Goal: Task Accomplishment & Management: Complete application form

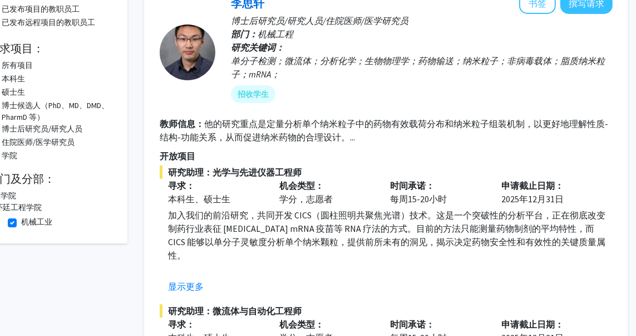
scroll to position [134, 31]
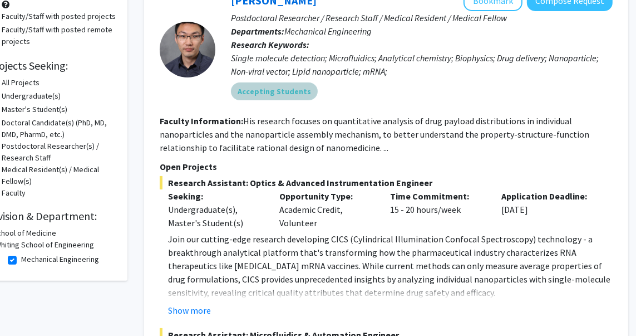
click at [388, 88] on div "Accepting Students" at bounding box center [422, 91] width 386 height 22
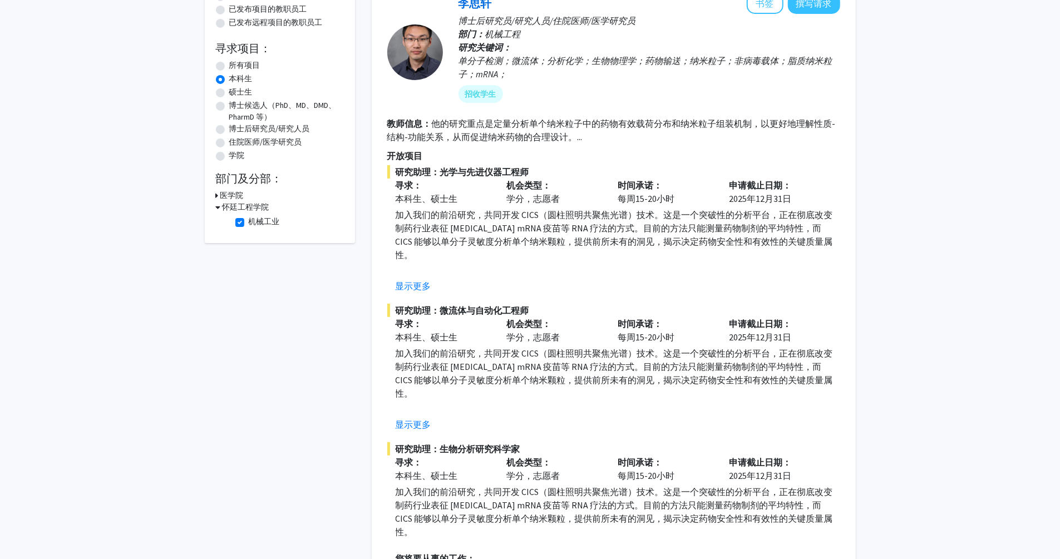
scroll to position [13, 0]
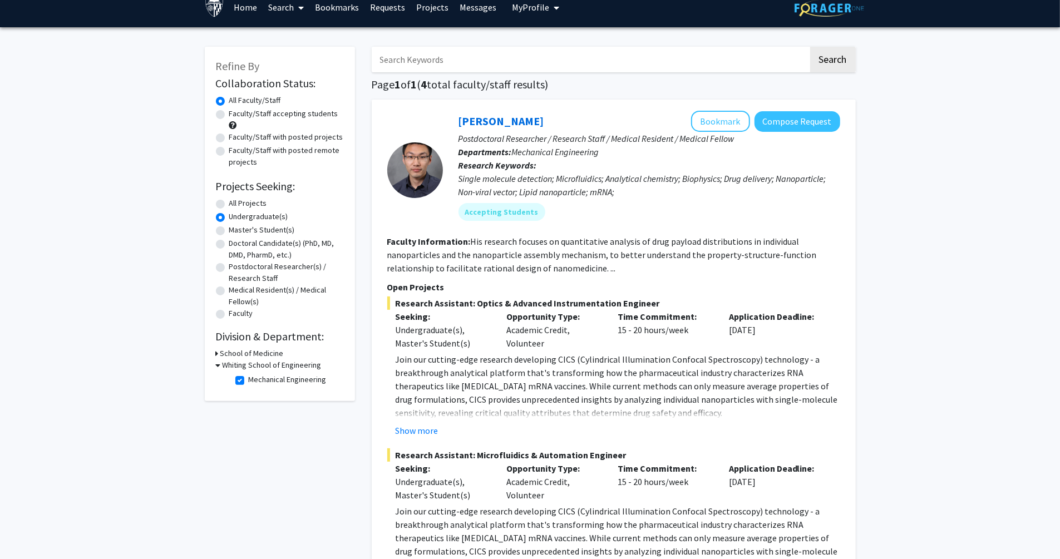
click at [568, 335] on p "Join our cutting-edge research developing CICS (Cylindrical Illumination Confoc…" at bounding box center [618, 386] width 445 height 67
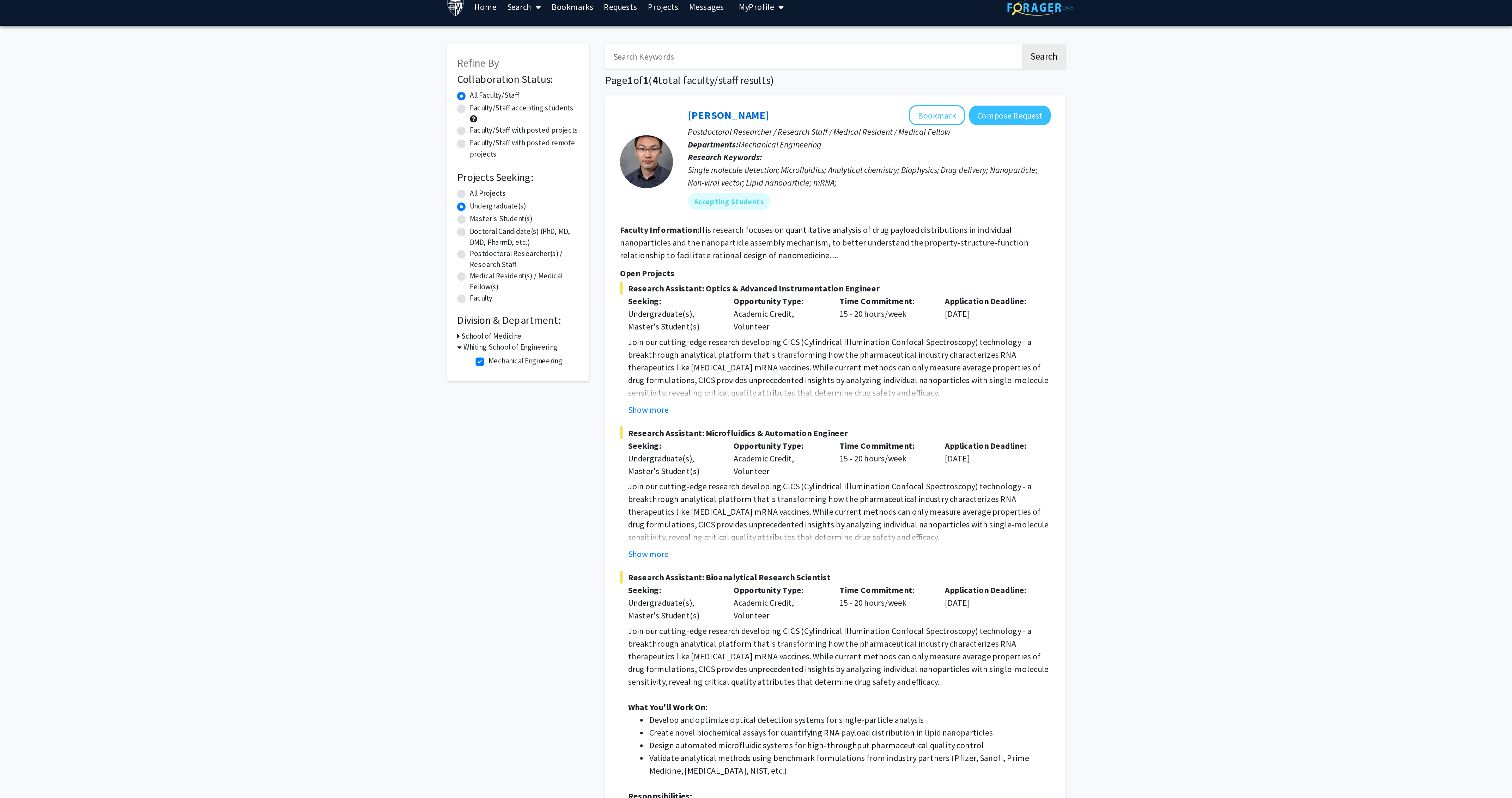
scroll to position [8, 0]
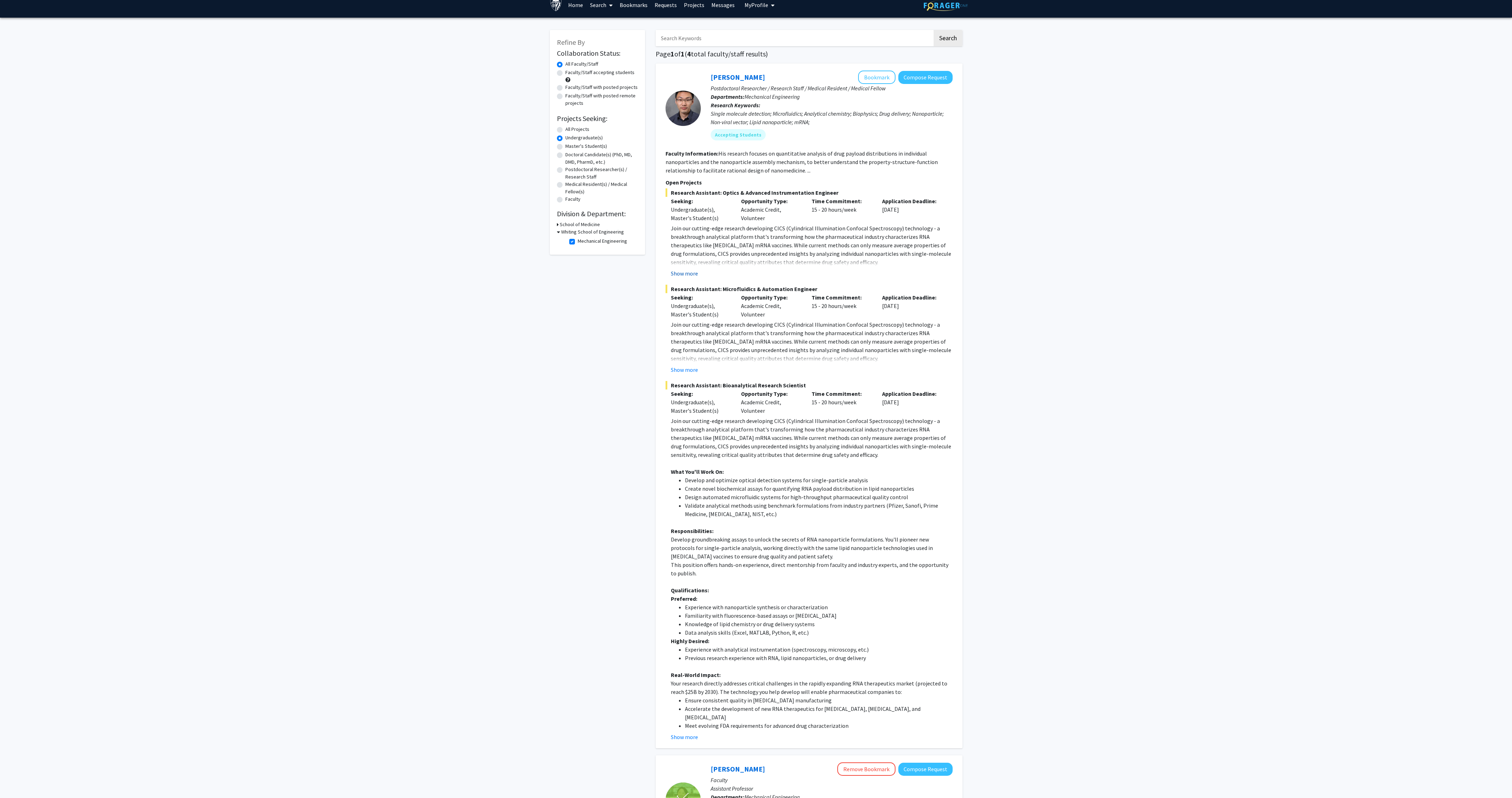
click at [403, 212] on button "Show more" at bounding box center [684, 273] width 27 height 8
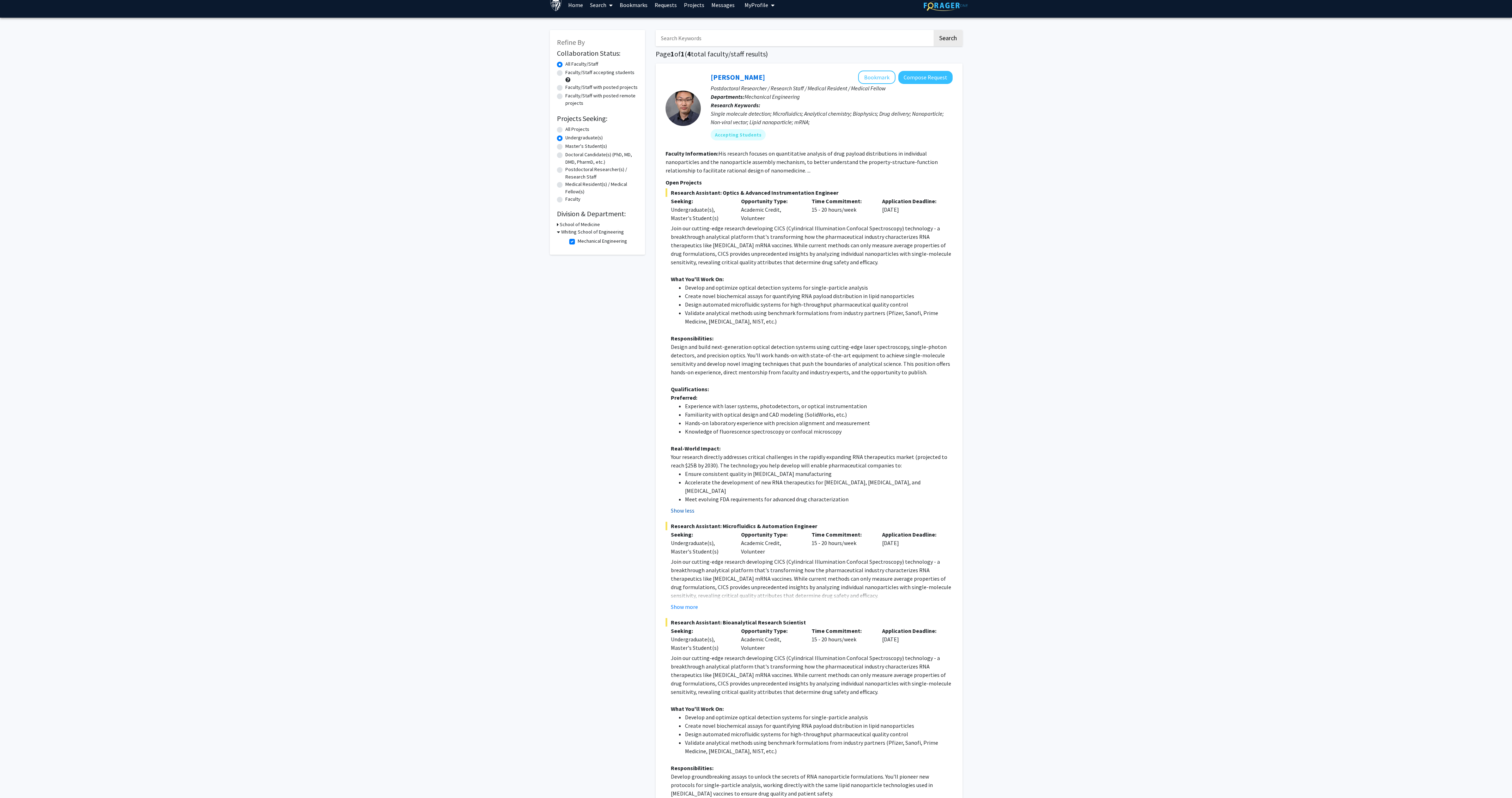
click at [403, 212] on button "Show less" at bounding box center [682, 510] width 23 height 8
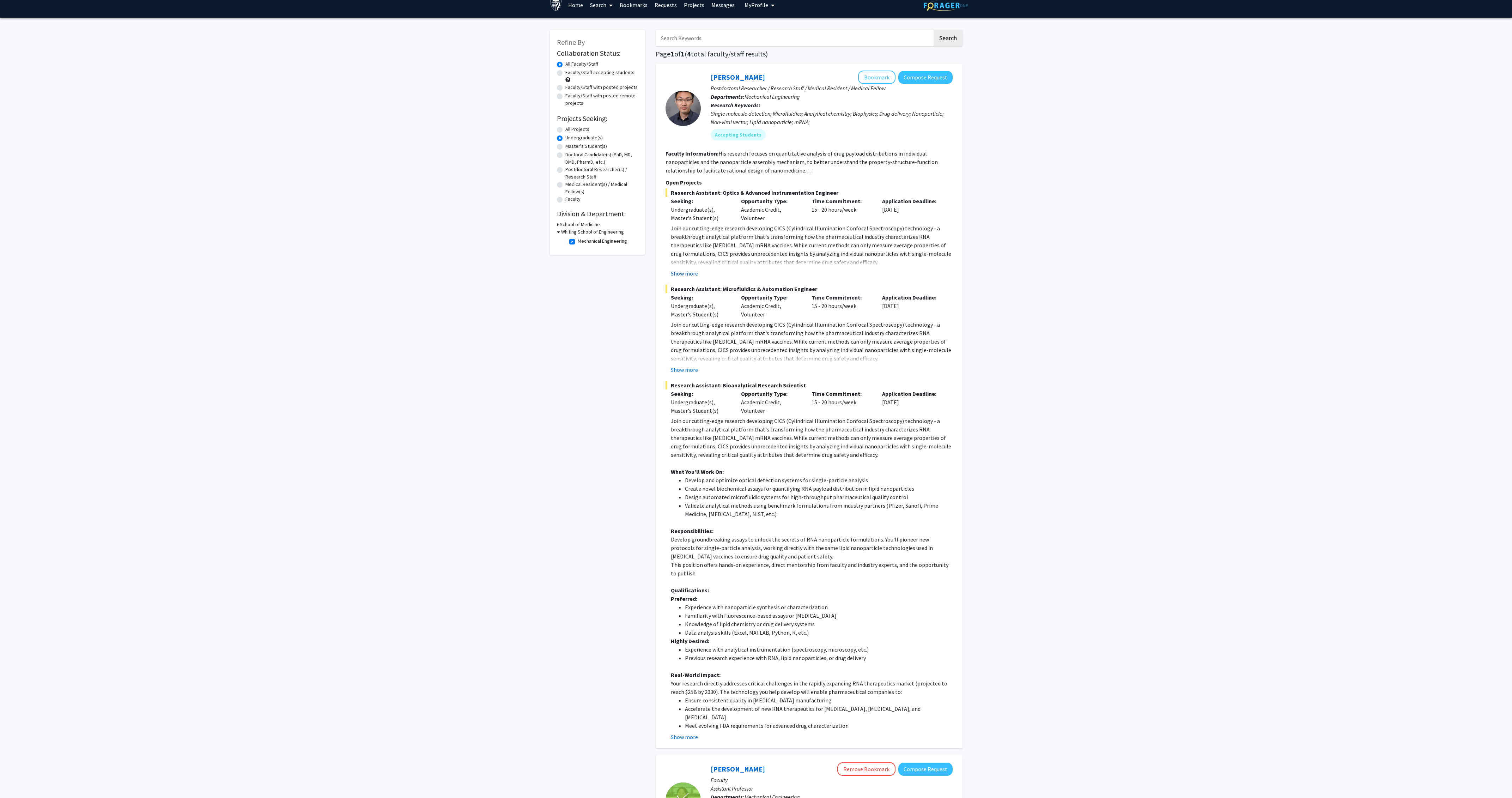
click at [403, 212] on button "Show more" at bounding box center [684, 273] width 27 height 8
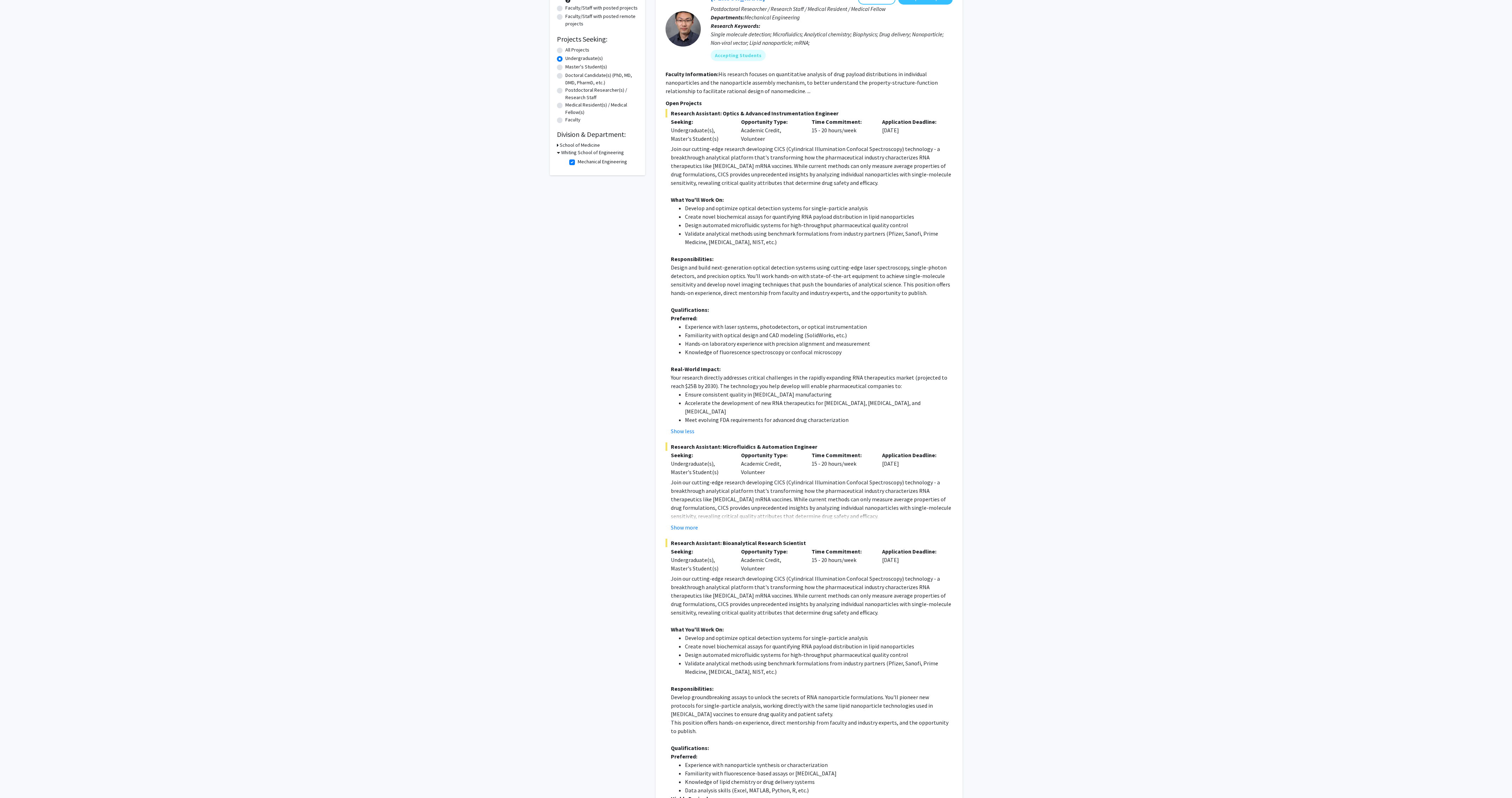
scroll to position [91, 0]
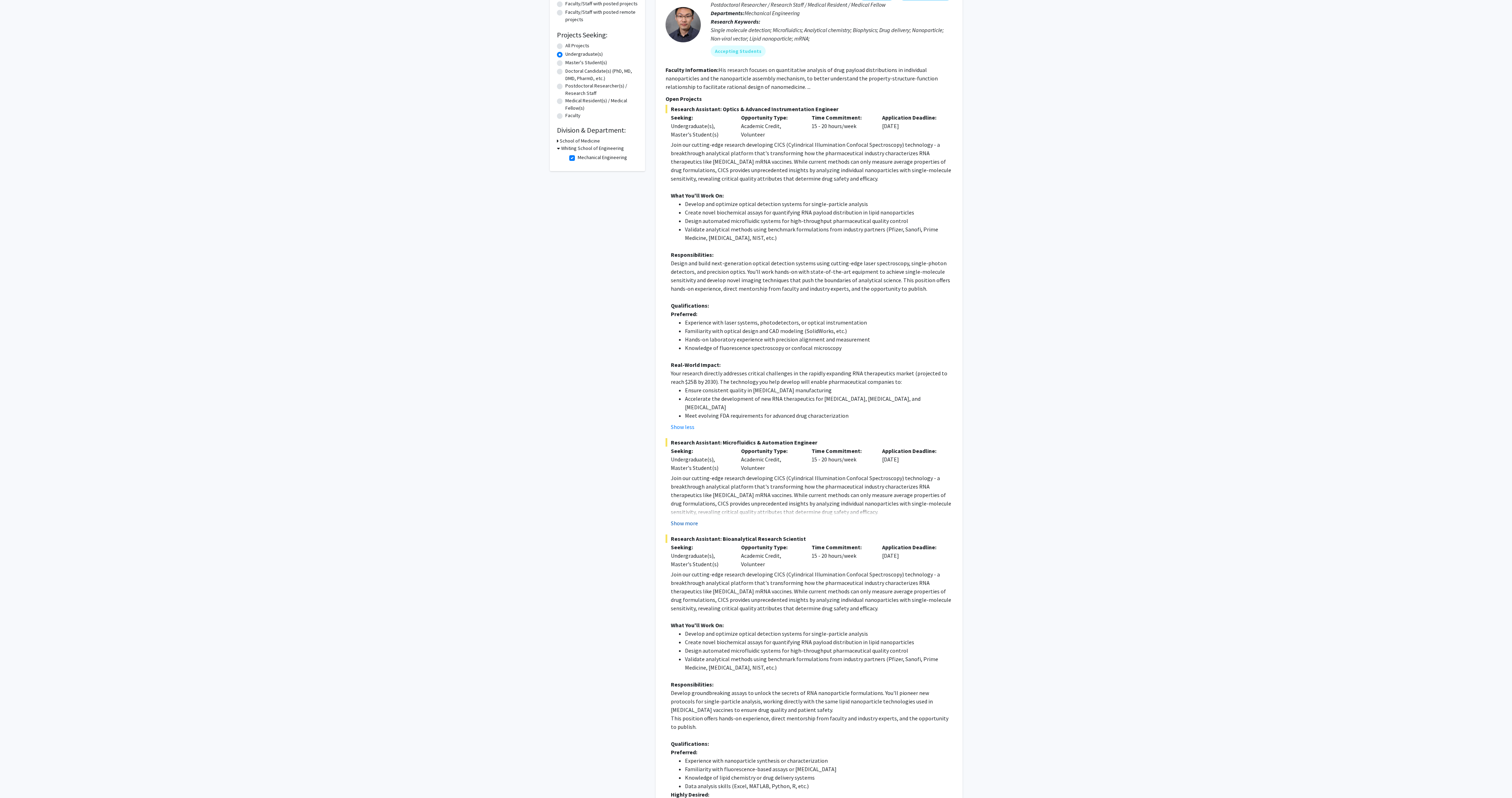
click at [403, 212] on button "Show more" at bounding box center [684, 523] width 27 height 8
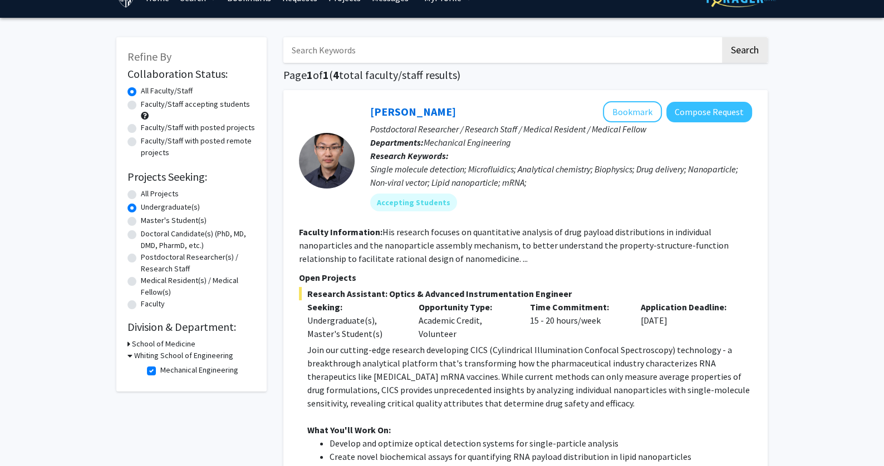
scroll to position [0, 0]
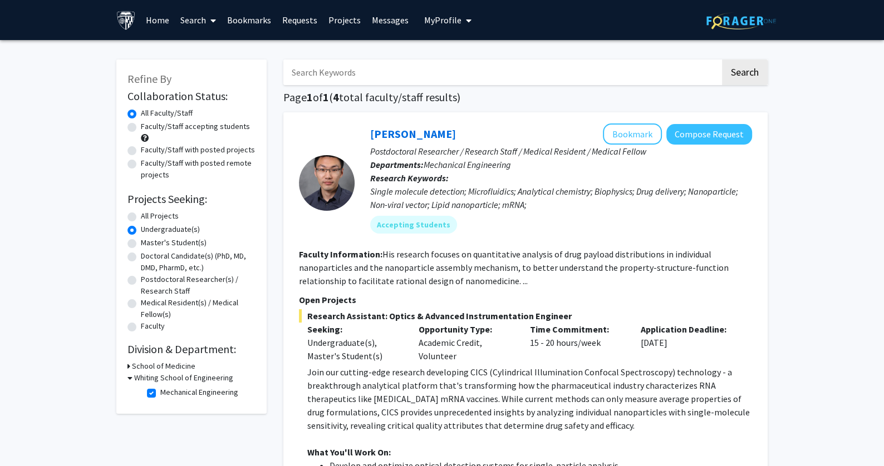
click at [461, 14] on span "My profile dropdown to access profile and logout" at bounding box center [466, 20] width 10 height 39
click at [470, 56] on span "[PERSON_NAME]" at bounding box center [493, 52] width 67 height 12
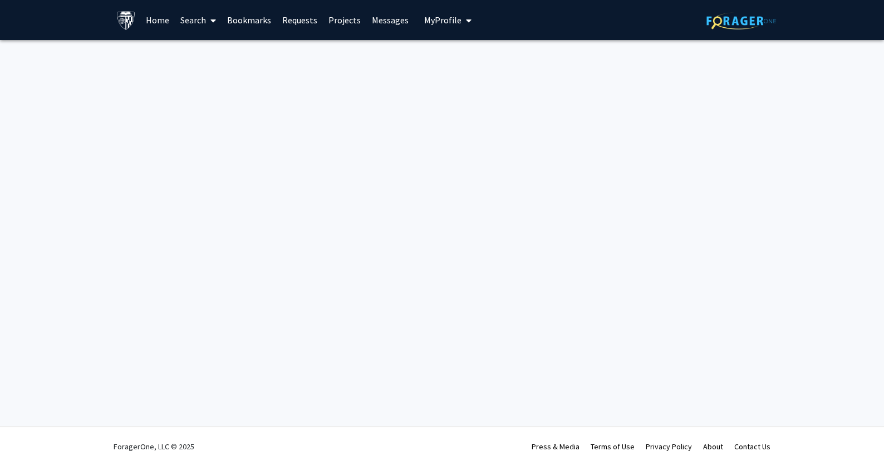
click at [444, 246] on div "Skip navigation Home Search Bookmarks Requests Projects Messages My Profile Eva…" at bounding box center [442, 233] width 884 height 466
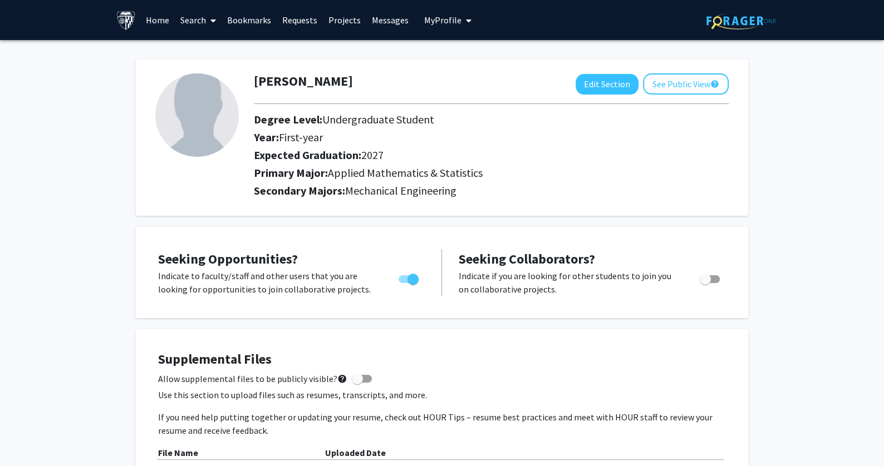
scroll to position [257, 0]
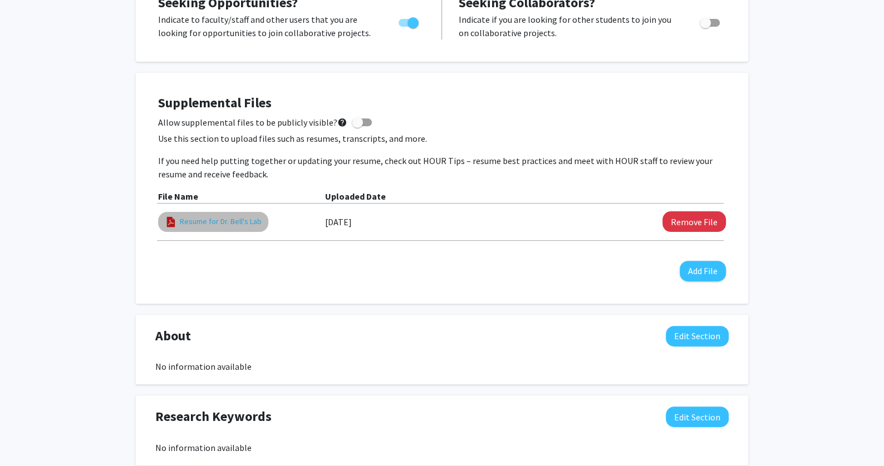
click at [229, 220] on link "Resume for Dr. Bell's Lab" at bounding box center [221, 222] width 82 height 12
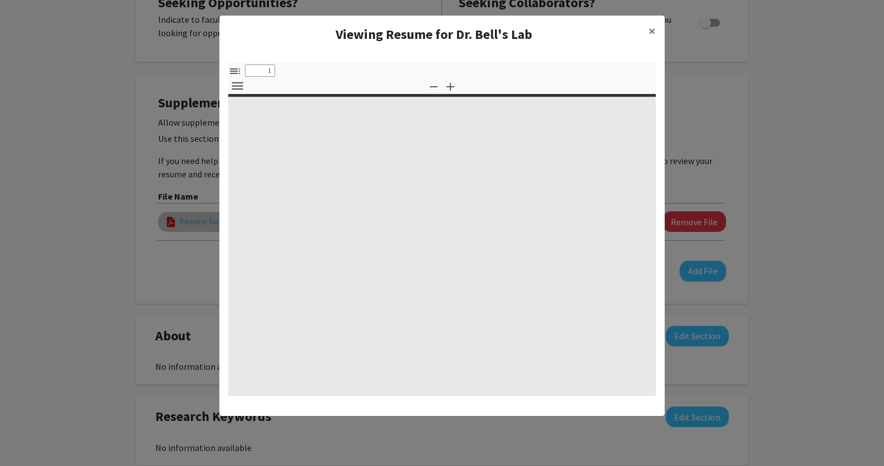
select select "custom"
type input "0"
select select "custom"
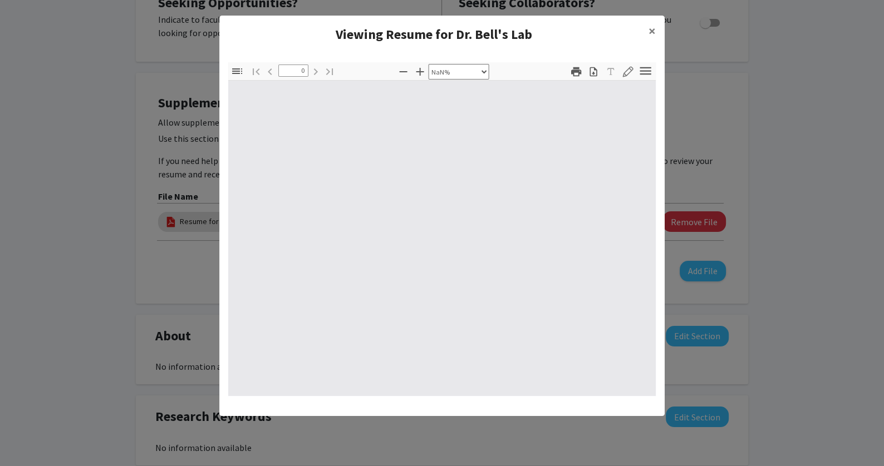
type input "1"
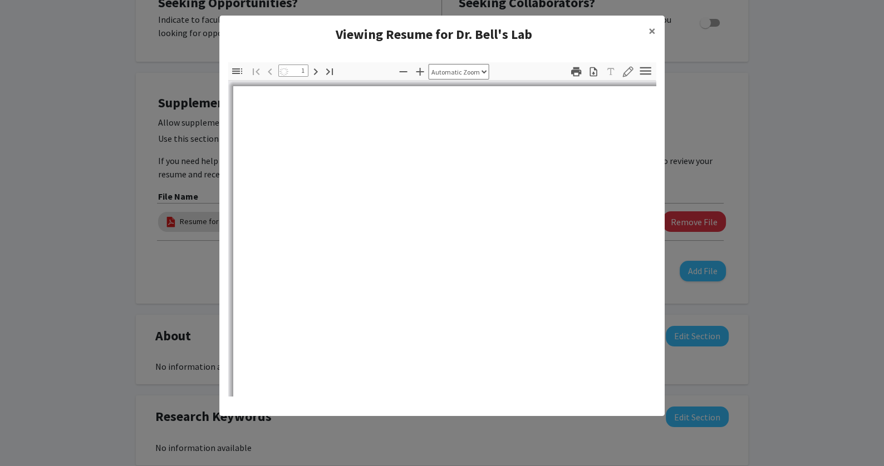
select select "auto"
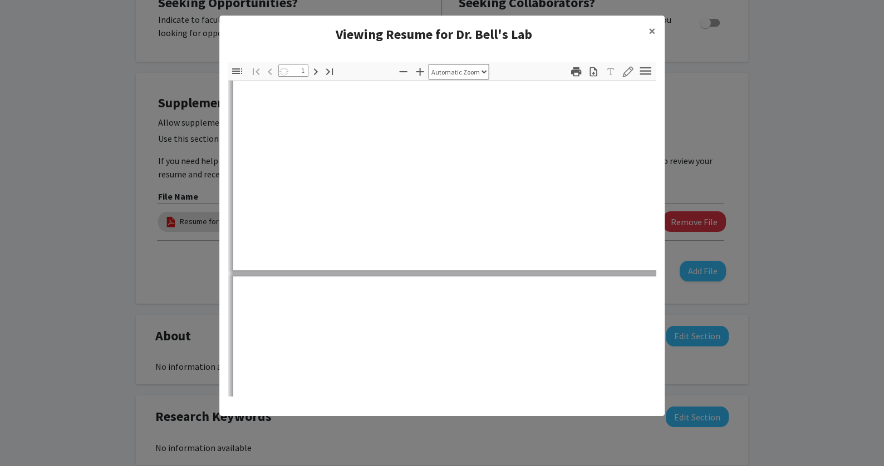
type input "2"
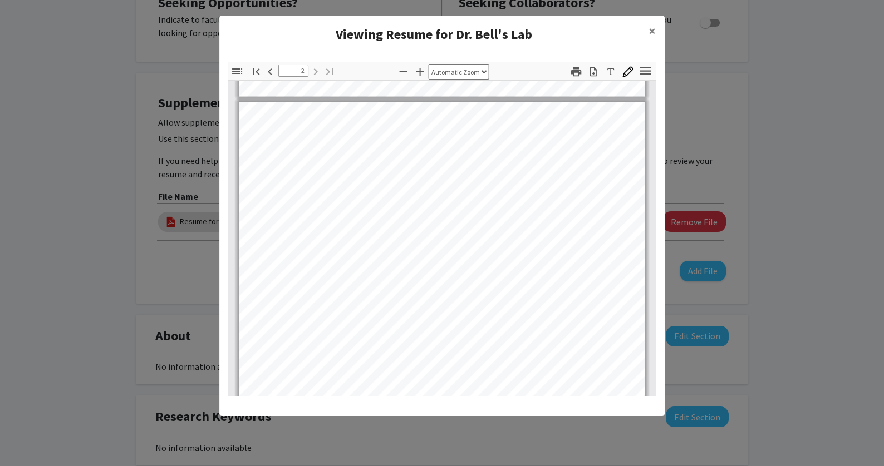
scroll to position [749, 0]
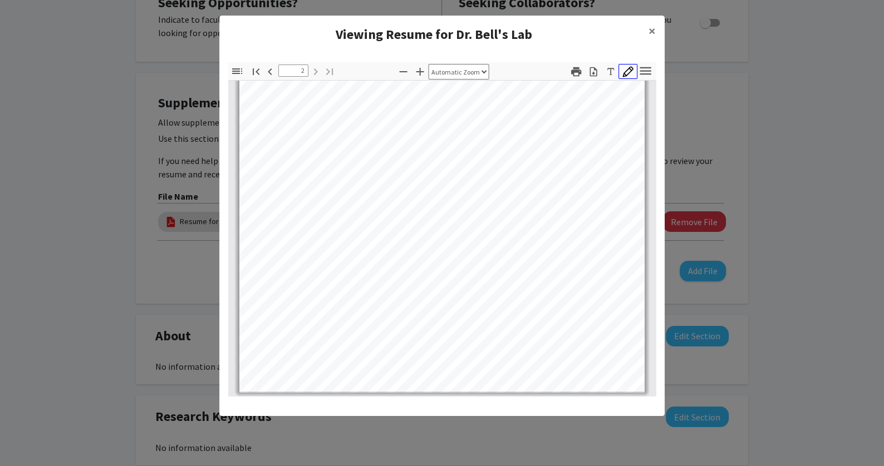
click at [630, 68] on icon "button" at bounding box center [627, 71] width 11 height 11
click at [652, 27] on span "×" at bounding box center [651, 30] width 7 height 17
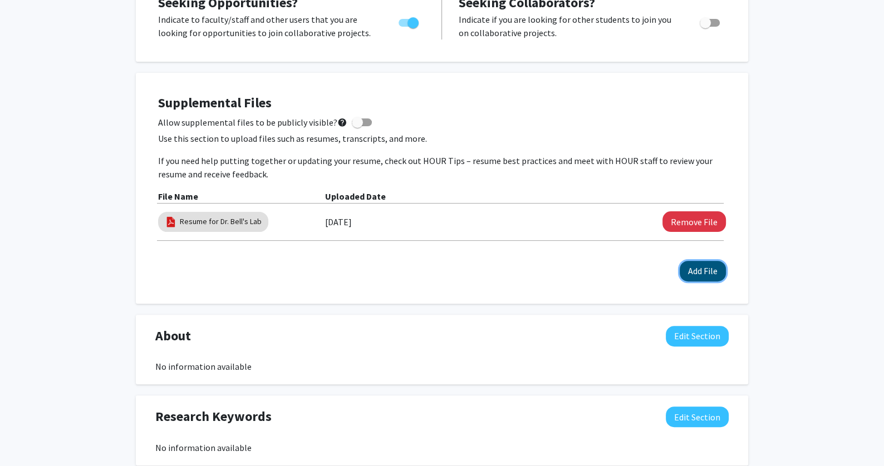
click at [705, 270] on button "Add File" at bounding box center [703, 271] width 46 height 21
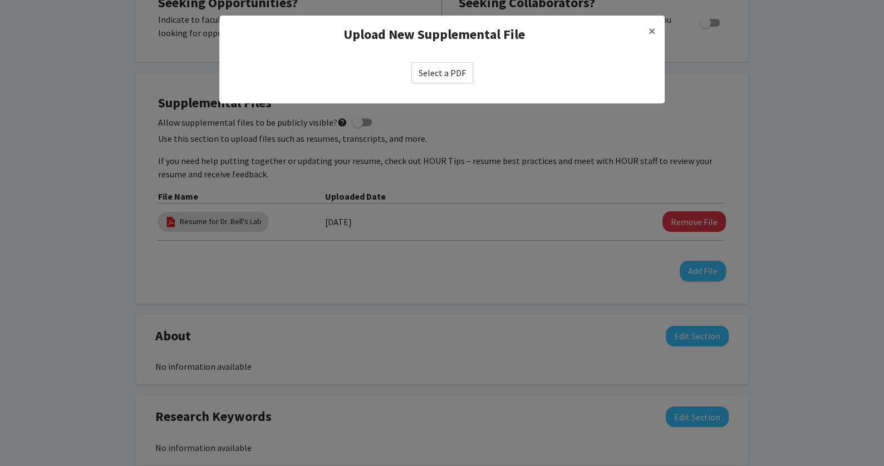
click at [450, 76] on label "Select a PDF" at bounding box center [442, 72] width 62 height 21
click at [0, 0] on input "Select a PDF" at bounding box center [0, 0] width 0 height 0
select select "custom"
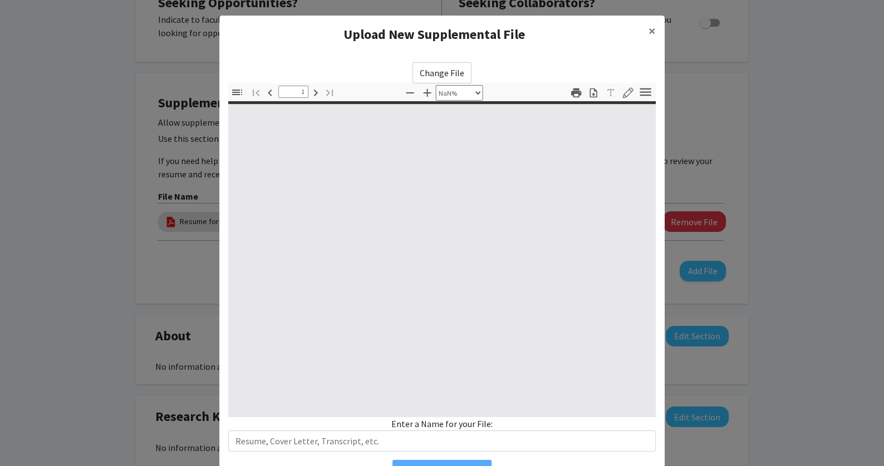
type input "0"
select select "custom"
type input "1"
select select "auto"
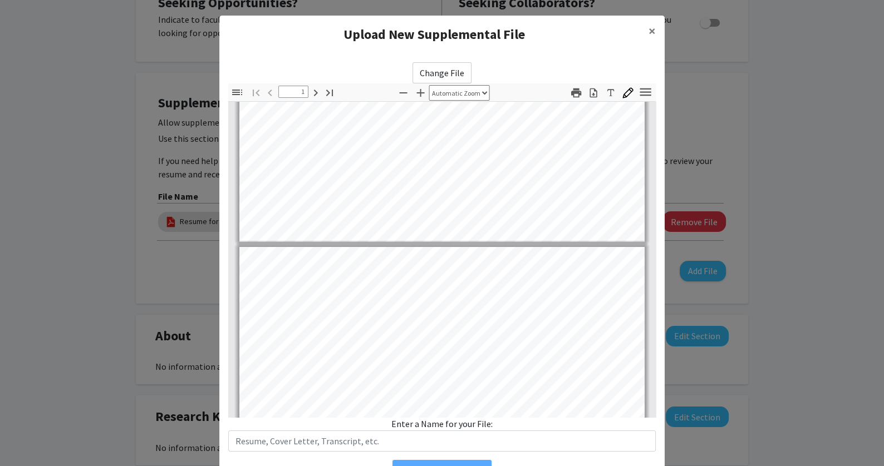
type input "2"
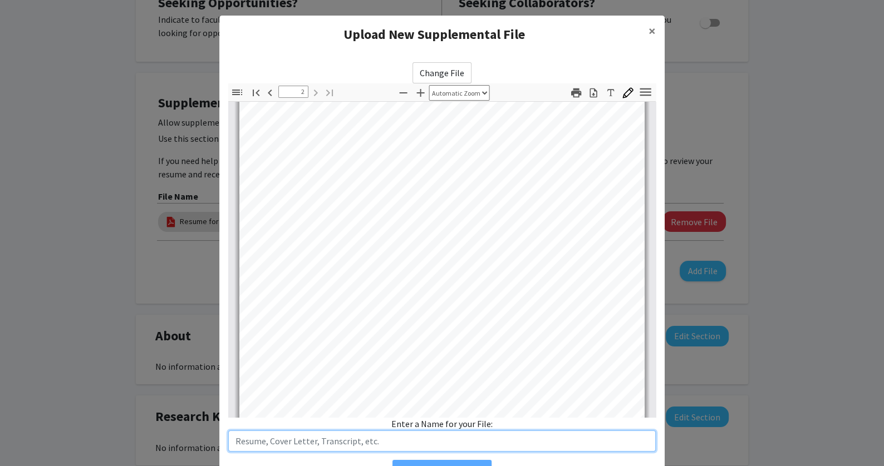
click at [371, 443] on input "text" at bounding box center [441, 441] width 427 height 21
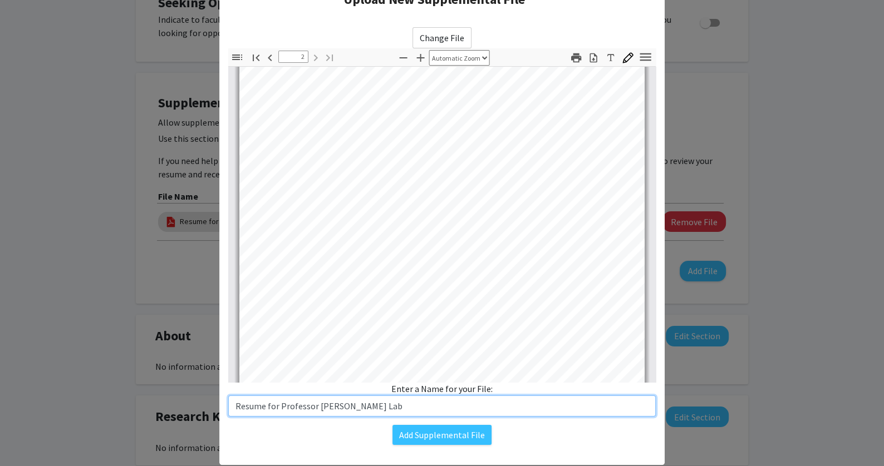
scroll to position [36, 0]
type input "Resume for Professor [PERSON_NAME] Lab"
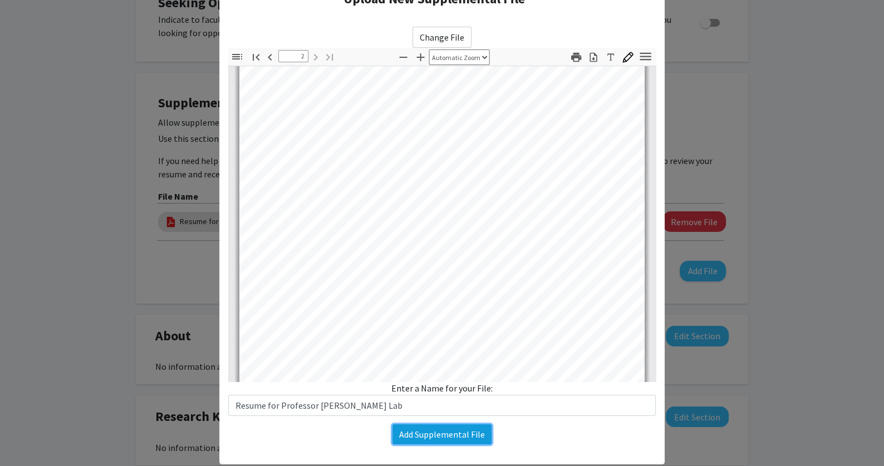
click at [475, 432] on button "Add Supplemental File" at bounding box center [441, 435] width 99 height 20
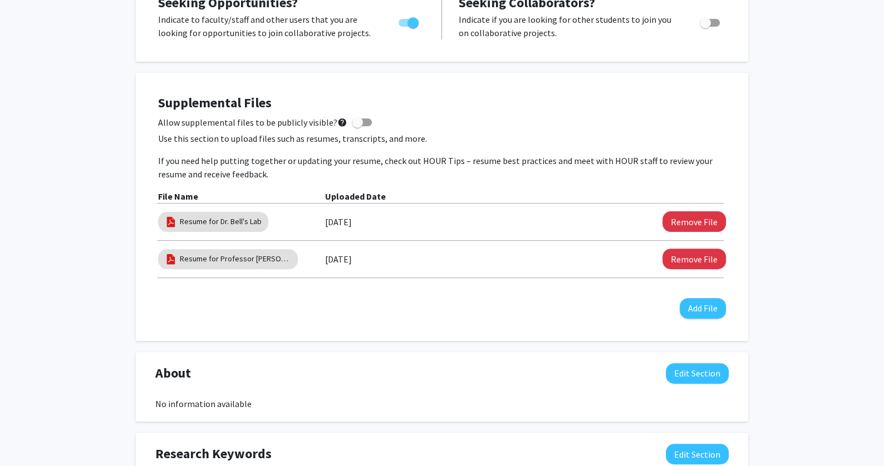
scroll to position [0, 0]
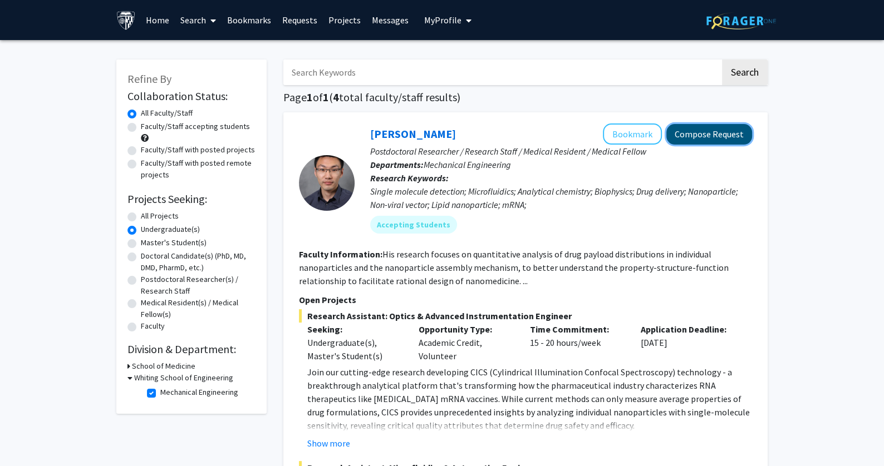
click at [717, 134] on button "Compose Request" at bounding box center [709, 134] width 86 height 21
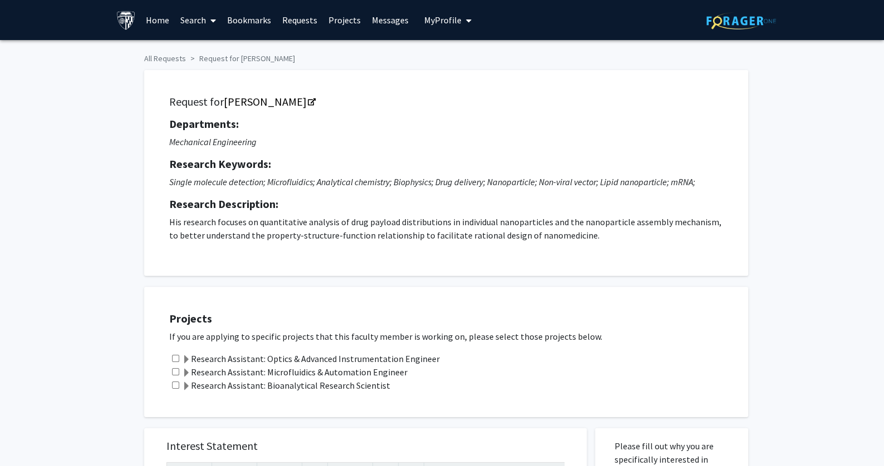
scroll to position [203, 0]
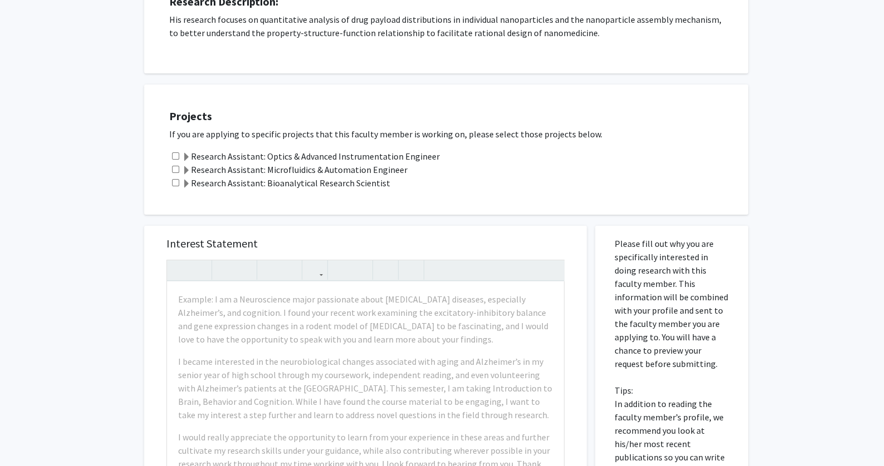
click at [256, 156] on label "Research Assistant: Optics & Advanced Instrumentation Engineer" at bounding box center [311, 156] width 258 height 13
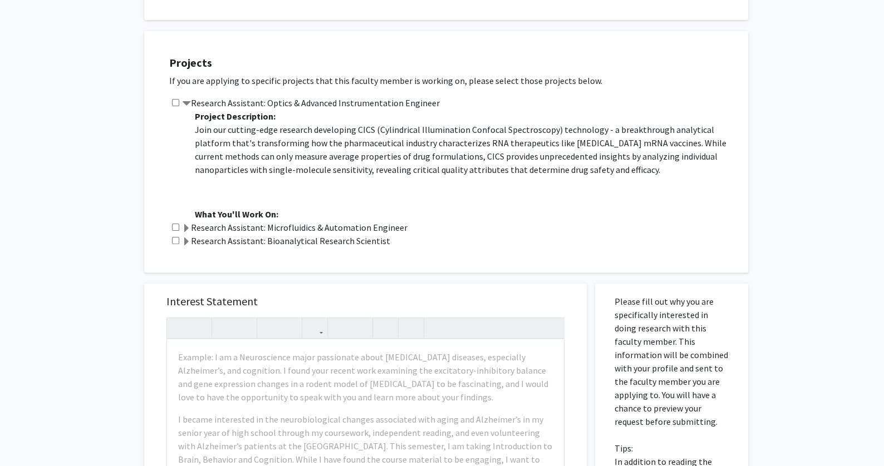
scroll to position [262, 0]
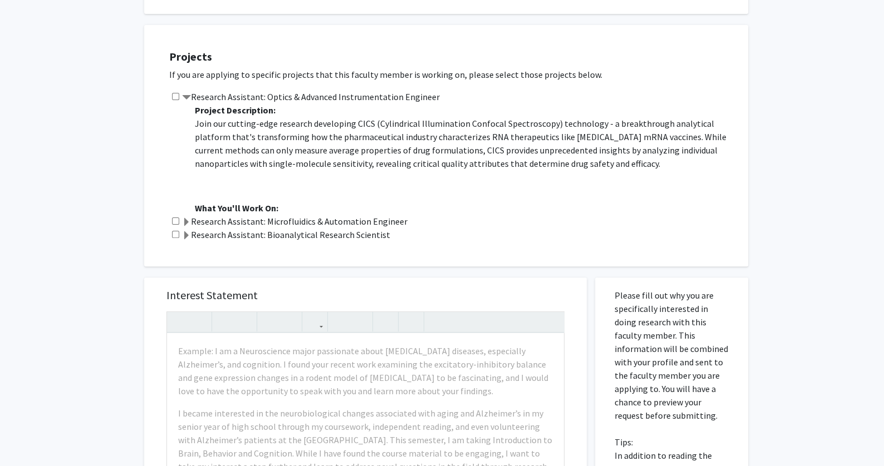
click at [316, 220] on label "Research Assistant: Microfluidics & Automation Engineer" at bounding box center [294, 221] width 225 height 13
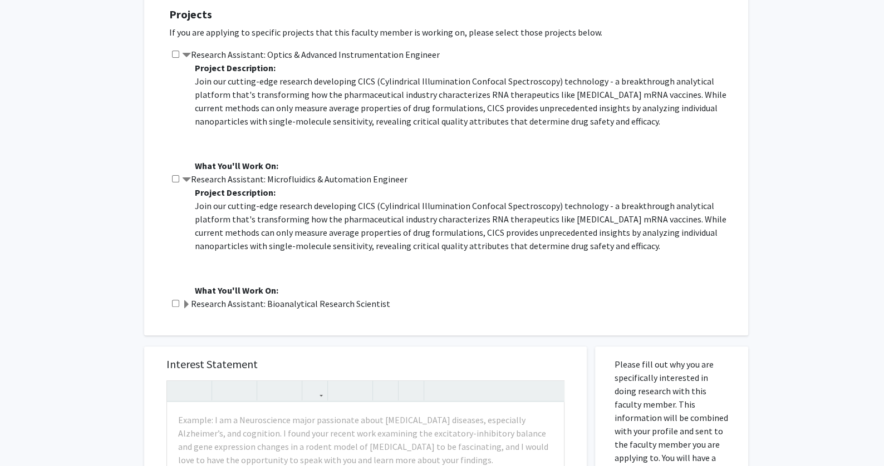
scroll to position [305, 0]
click at [246, 162] on strong "What You'll Work On:" at bounding box center [236, 165] width 83 height 11
click at [288, 162] on p "What You'll Work On:" at bounding box center [466, 165] width 542 height 13
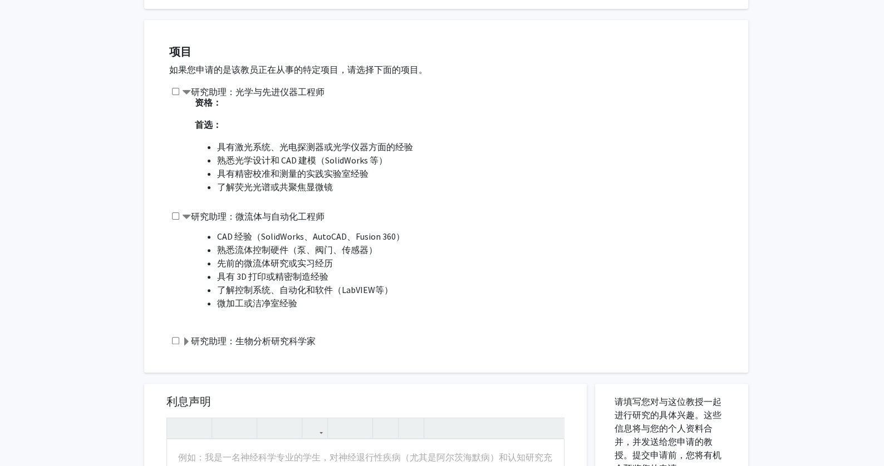
scroll to position [270, 0]
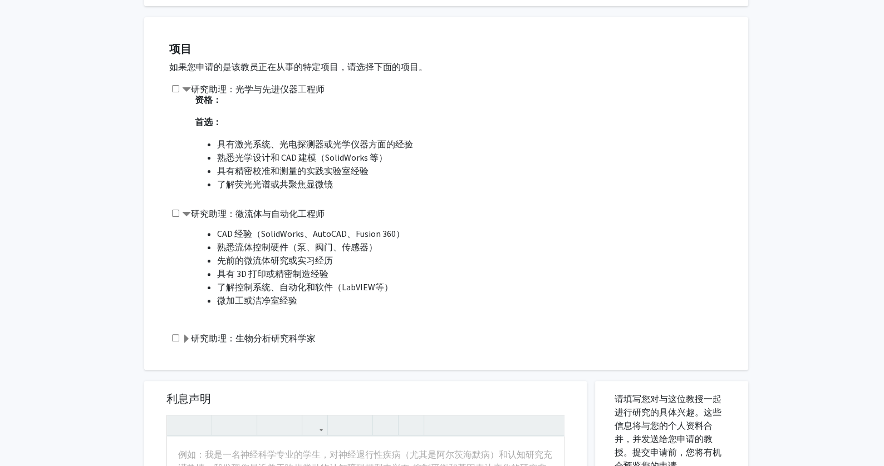
click at [190, 338] on span at bounding box center [186, 339] width 9 height 9
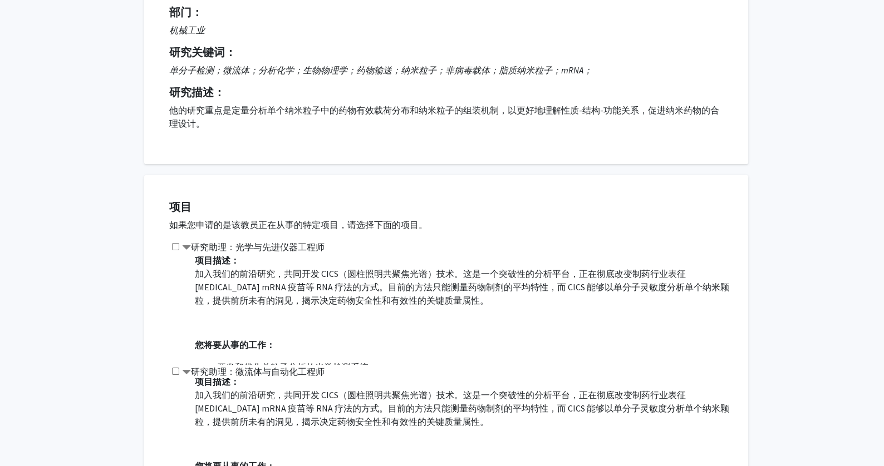
scroll to position [75, 0]
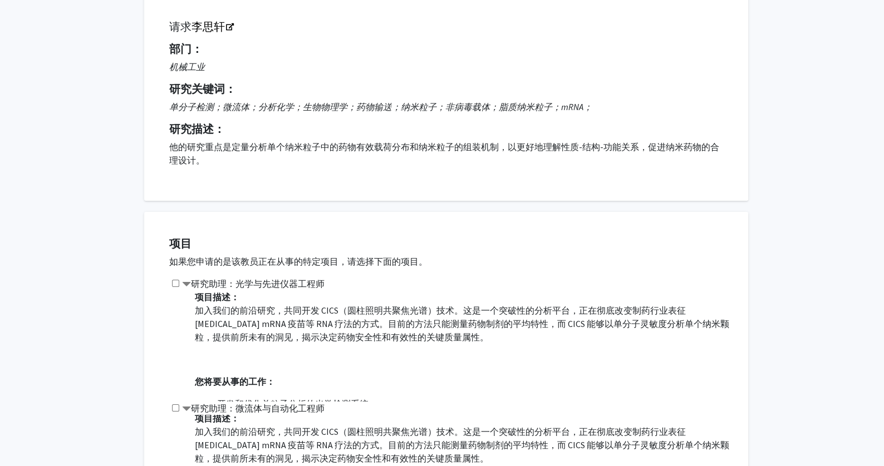
click at [175, 280] on input "checkbox" at bounding box center [175, 283] width 7 height 7
checkbox input "true"
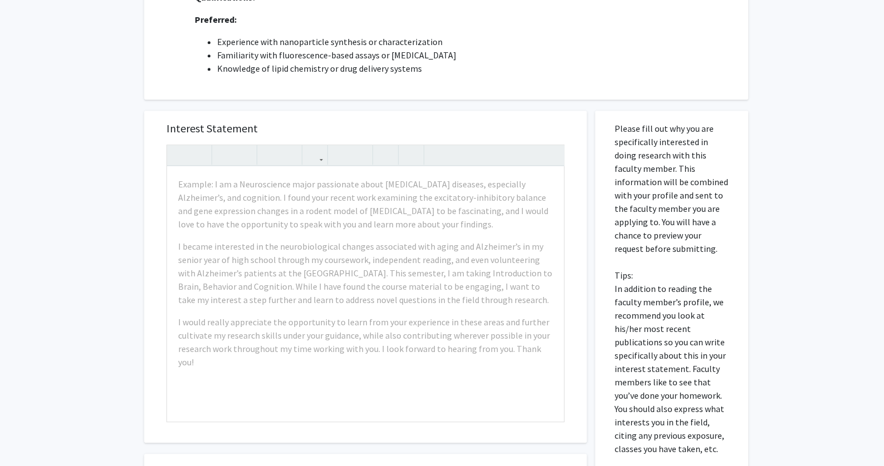
scroll to position [647, 0]
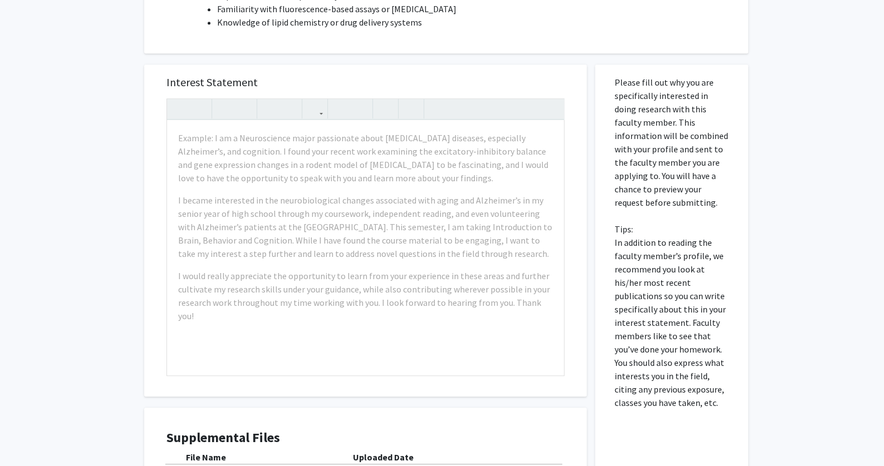
click at [675, 251] on p "Please fill out why you are specifically interested in doing research with this…" at bounding box center [671, 243] width 114 height 334
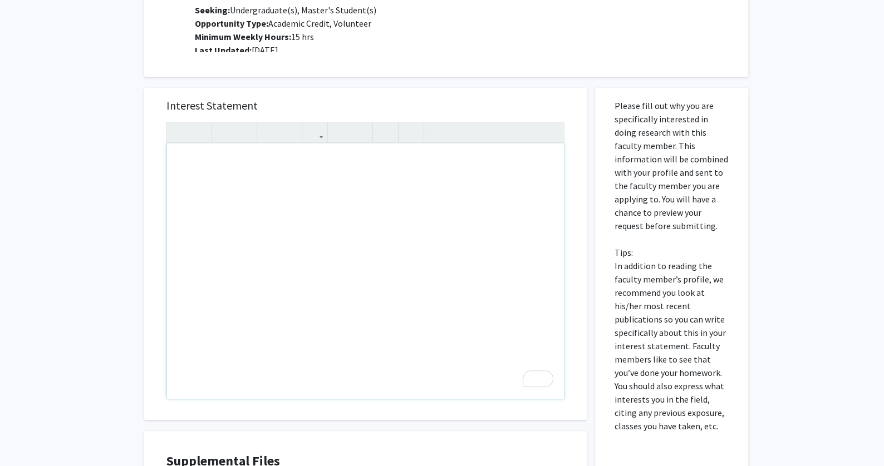
scroll to position [651, 0]
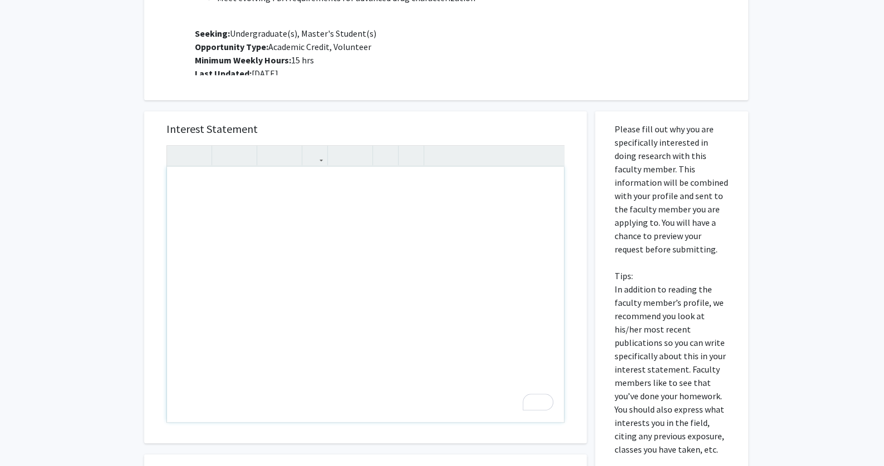
click at [332, 257] on div "To enrich screen reader interactions, please activate Accessibility in Grammarl…" at bounding box center [365, 294] width 397 height 255
click at [332, 256] on div "To enrich screen reader interactions, please activate Accessibility in Grammarl…" at bounding box center [365, 294] width 397 height 255
paste div "To enrich screen reader interactions, please activate Accessibility in Grammarl…"
type textarea "<l>Ipsu Dolorsita Co,</a><el><s>D eius temp incid utlab etd mag. A en a minimv …"
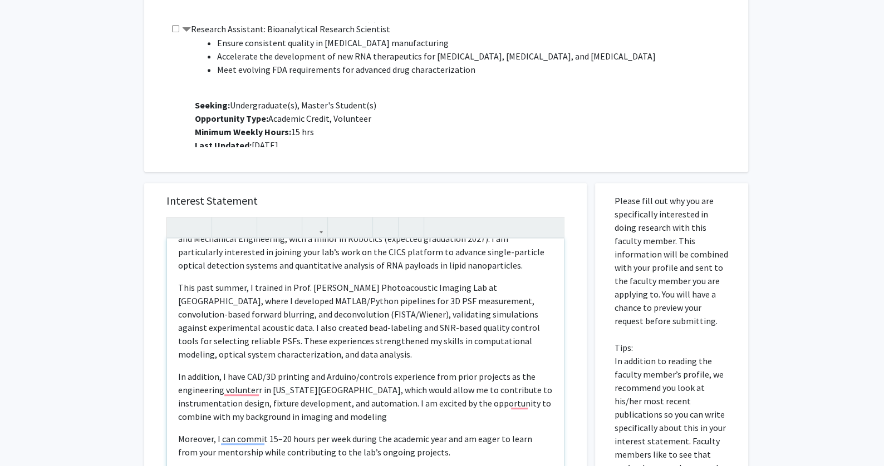
scroll to position [73, 0]
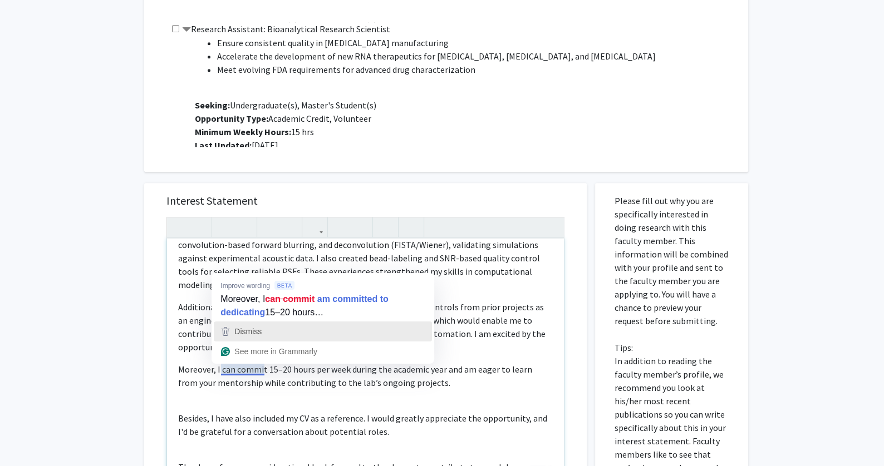
click at [253, 331] on span "Dismiss" at bounding box center [247, 331] width 27 height 9
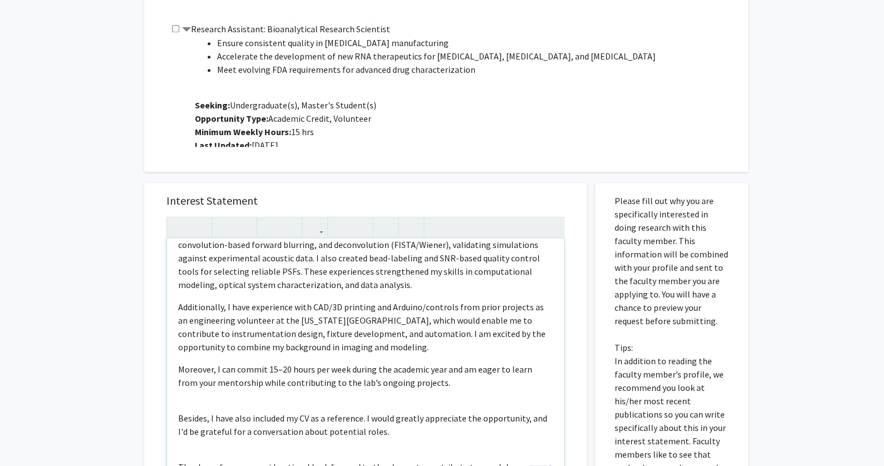
click at [242, 401] on div "Dear Professor [PERSON_NAME], I hope this email finds you well. I am a junior d…" at bounding box center [365, 366] width 397 height 255
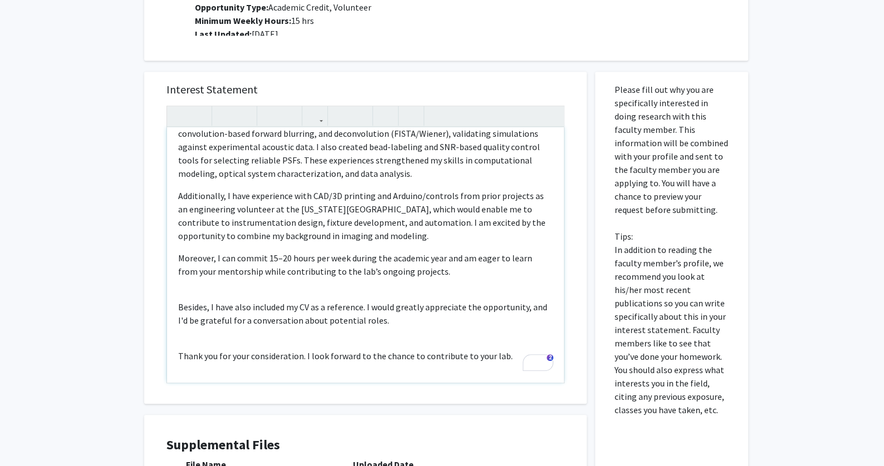
click at [506, 357] on p "Thank you for your consideration. I look forward to the chance to contribute to…" at bounding box center [365, 356] width 375 height 13
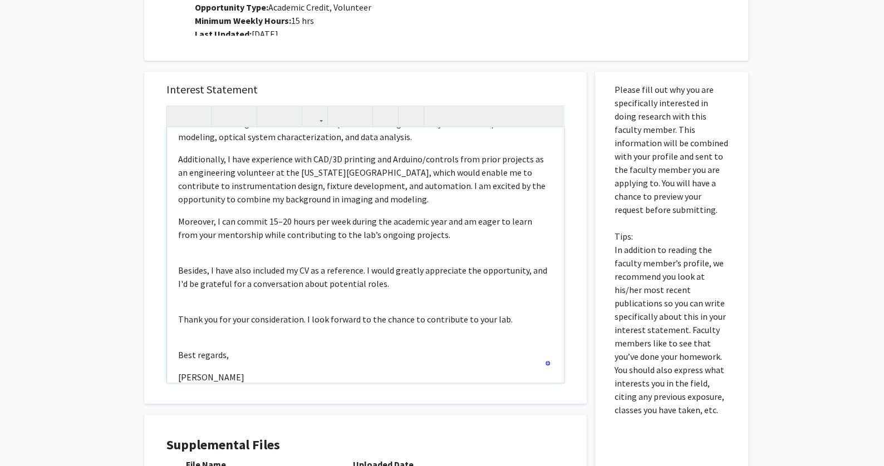
type textarea "<l>Ipsu Dolorsita Co,</a><el><s>D eius temp incid utlab etd magn. A en a minimv…"
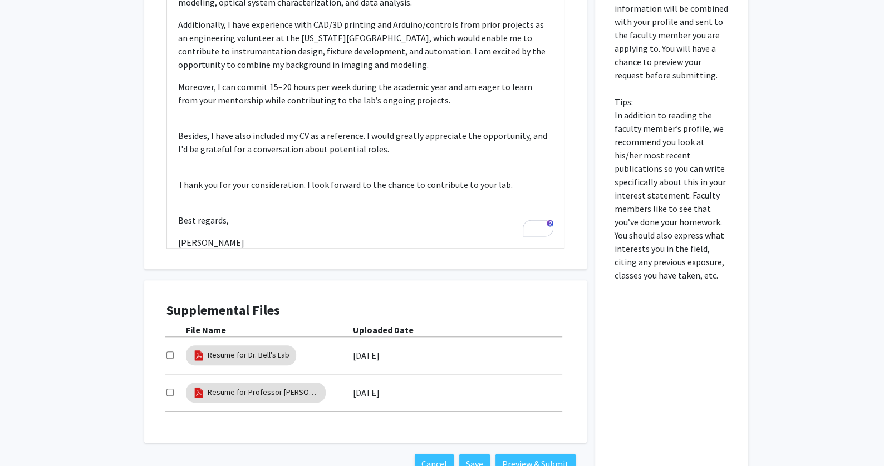
click at [166, 390] on input "checkbox" at bounding box center [169, 392] width 7 height 7
checkbox input "true"
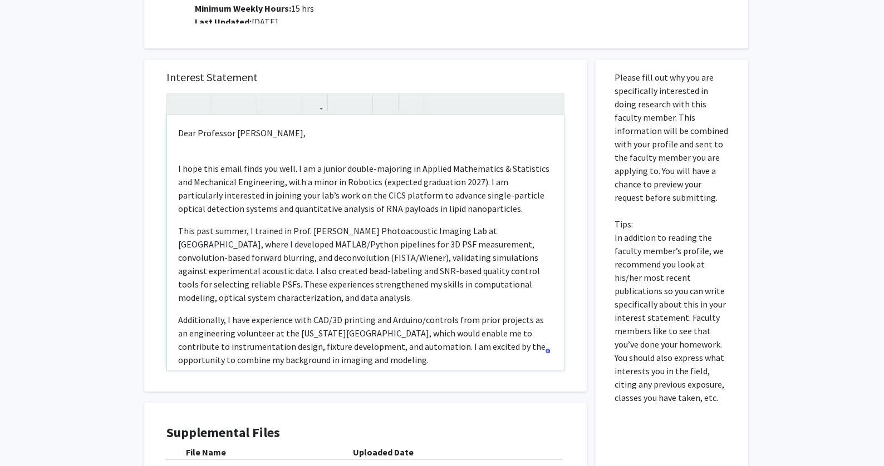
click at [212, 139] on div "Dear Professor [PERSON_NAME], I hope this email finds you well. I am a junior d…" at bounding box center [365, 242] width 397 height 255
click at [211, 134] on p "Dear Professor [PERSON_NAME]," at bounding box center [365, 132] width 375 height 13
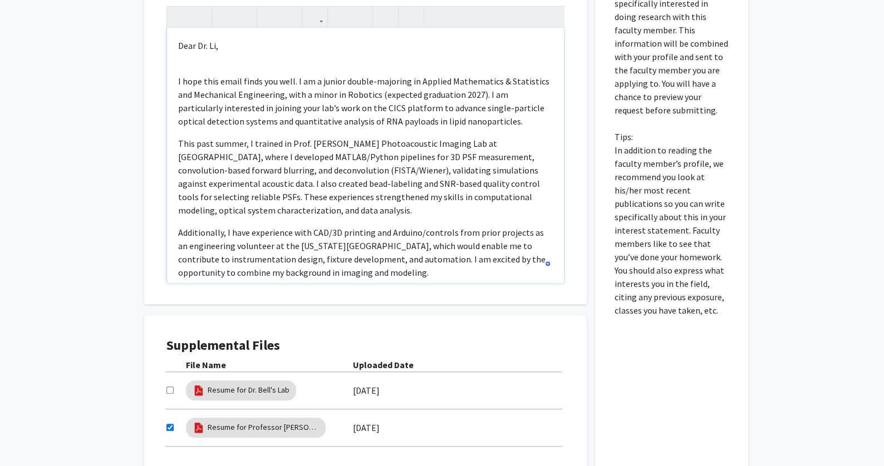
scroll to position [21, 0]
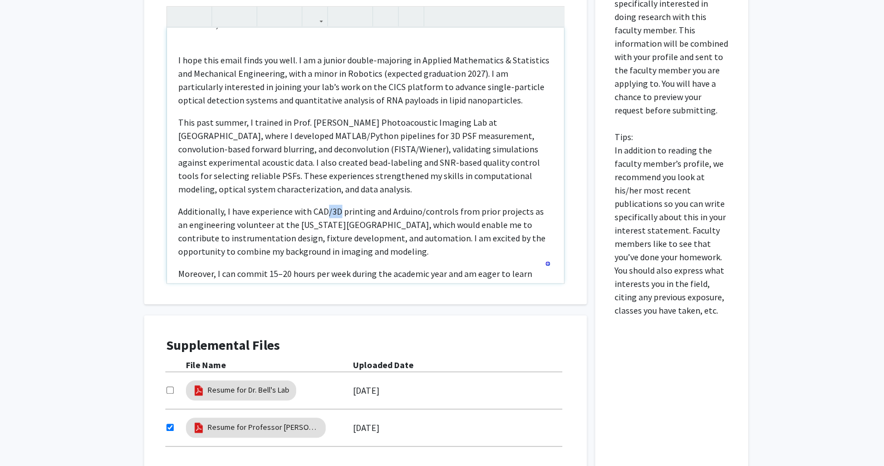
drag, startPoint x: 326, startPoint y: 210, endPoint x: 339, endPoint y: 209, distance: 13.4
click at [339, 209] on p "Additionally, I have experience with CAD/3D printing and Arduino/controls from …" at bounding box center [365, 231] width 375 height 53
drag, startPoint x: 405, startPoint y: 213, endPoint x: 437, endPoint y: 213, distance: 32.3
click at [437, 213] on p "Additionally, I have experience with CAD printing and Arduino/controls from pri…" at bounding box center [365, 231] width 375 height 53
click at [252, 139] on p "This past summer, I trained in Prof. [PERSON_NAME] Photoacoustic Imaging Lab at…" at bounding box center [365, 156] width 375 height 80
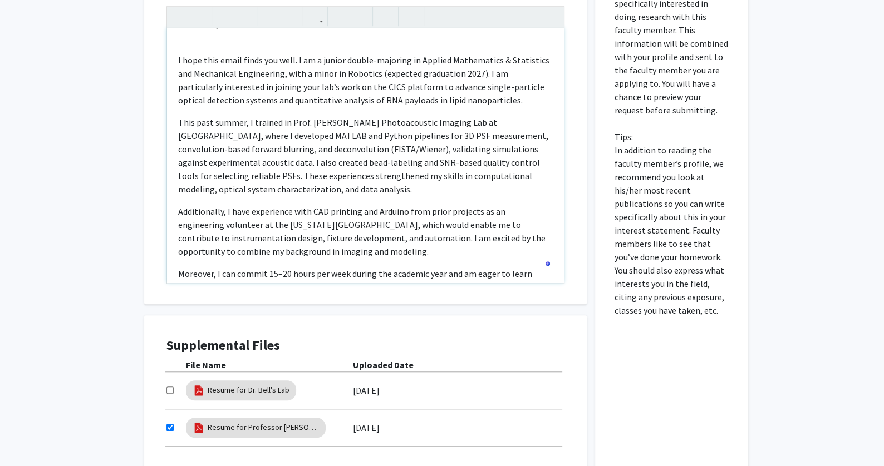
click at [325, 156] on p "This past summer, I trained in Prof. [PERSON_NAME] Photoacoustic Imaging Lab at…" at bounding box center [365, 156] width 375 height 80
click at [312, 147] on p "This past summer, I trained in Prof. [PERSON_NAME] Photoacoustic Imaging Lab at…" at bounding box center [365, 156] width 375 height 80
click at [353, 149] on p "This past summer, I trained in Prof. [PERSON_NAME] Photoacoustic Imaging Lab at…" at bounding box center [365, 156] width 375 height 80
type textarea "<l>Ipsu Do. Si,</a><co><a>E sedd eius tempo incid utl etdo. M al e admini venia…"
click at [411, 172] on p "This past summer, I trained in Prof. [PERSON_NAME] Photoacoustic Imaging Lab at…" at bounding box center [365, 156] width 375 height 80
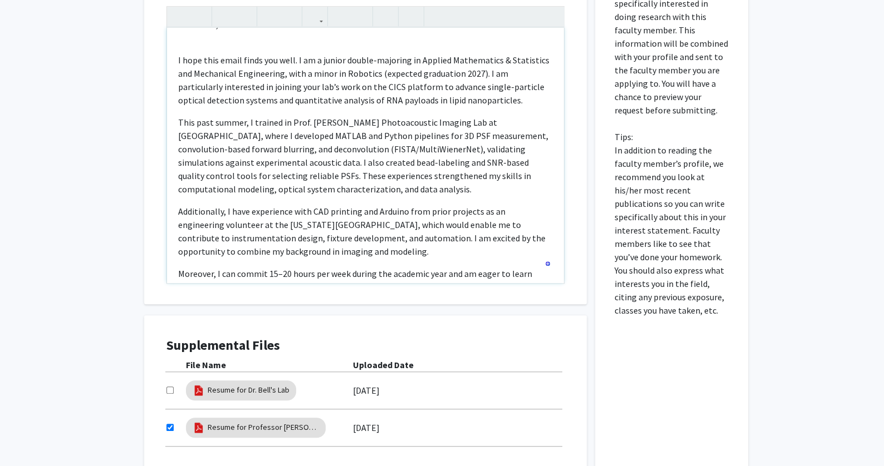
click at [420, 159] on p "This past summer, I trained in Prof. [PERSON_NAME] Photoacoustic Imaging Lab at…" at bounding box center [365, 156] width 375 height 80
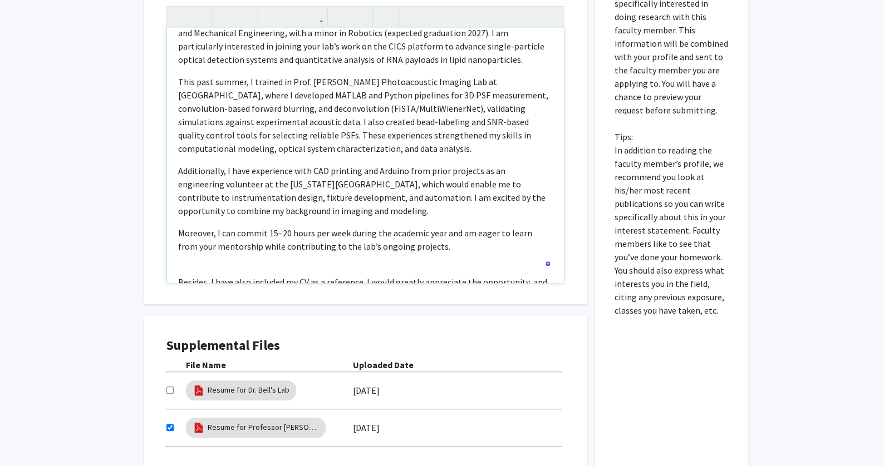
scroll to position [69, 0]
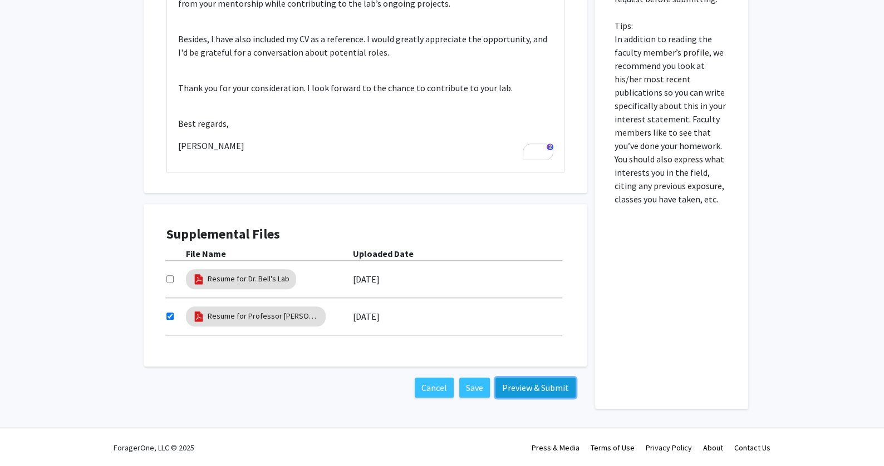
click at [535, 385] on button "Preview & Submit" at bounding box center [535, 388] width 80 height 20
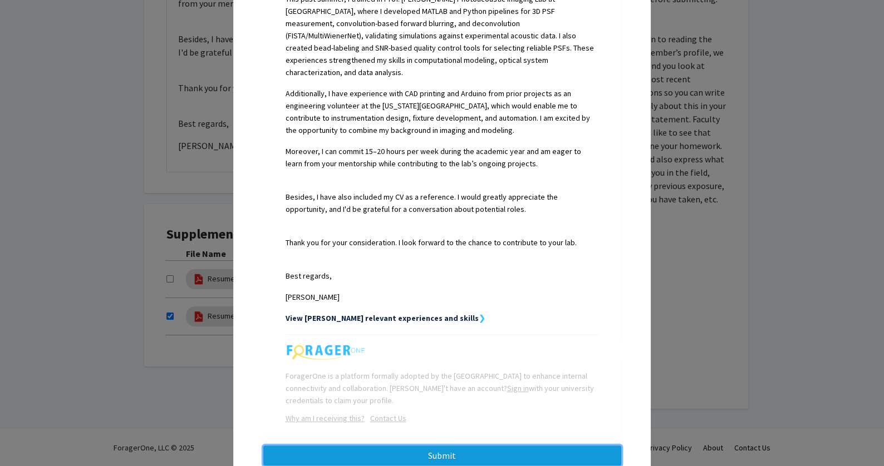
click at [442, 446] on button "Submit" at bounding box center [442, 456] width 358 height 20
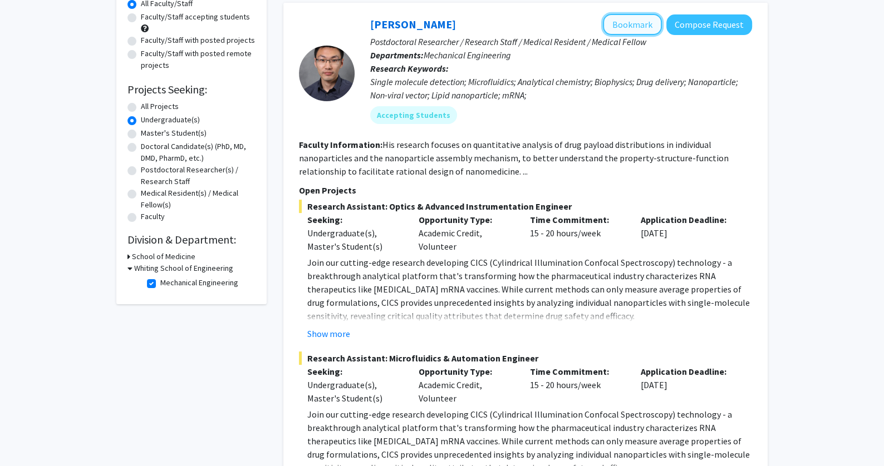
click at [618, 22] on button "Bookmark" at bounding box center [632, 24] width 59 height 21
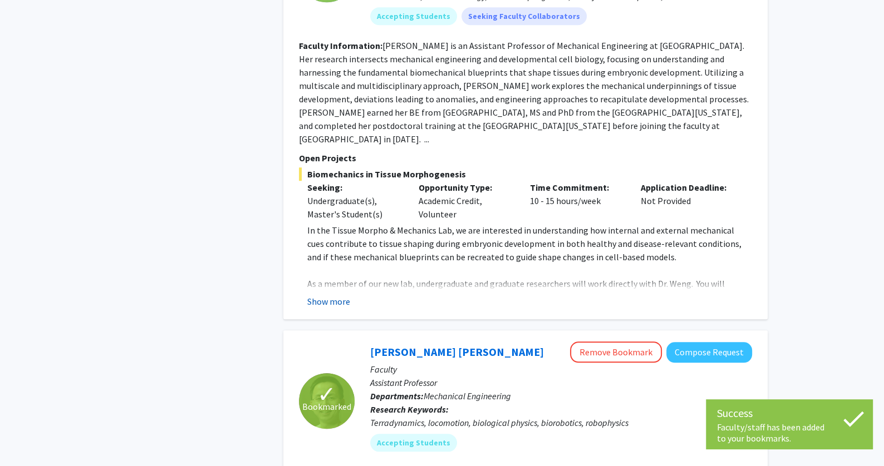
click at [326, 295] on button "Show more" at bounding box center [328, 301] width 43 height 13
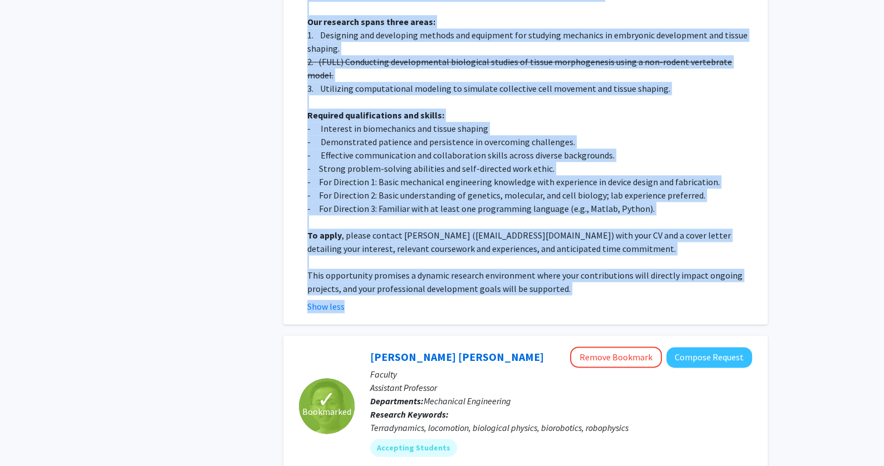
drag, startPoint x: 366, startPoint y: 32, endPoint x: 550, endPoint y: 280, distance: 309.4
copy fg-search-faculty "Loremi Dolo Sitame Consecte Adipisc Elitsed Doeiusm Temporinc Utlaboree Dolorem…"
click at [530, 215] on p at bounding box center [529, 221] width 445 height 13
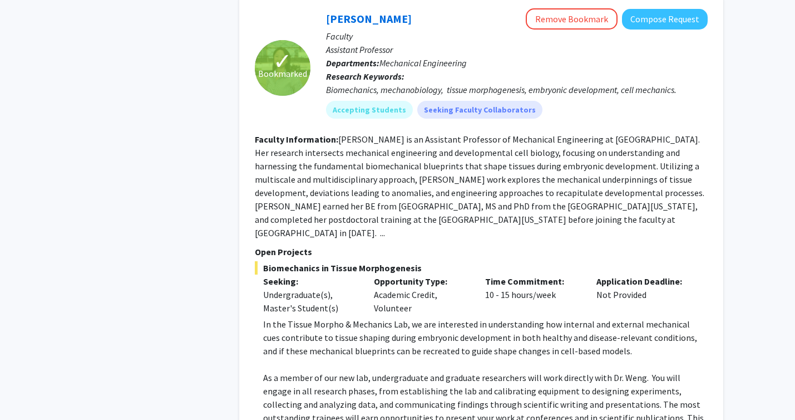
scroll to position [725, 0]
